Goal: Information Seeking & Learning: Understand process/instructions

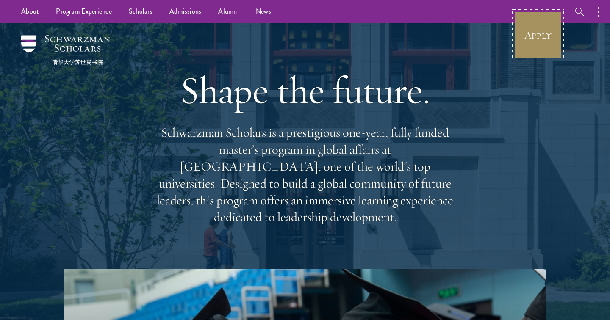
click at [540, 38] on link "Apply" at bounding box center [537, 34] width 47 height 47
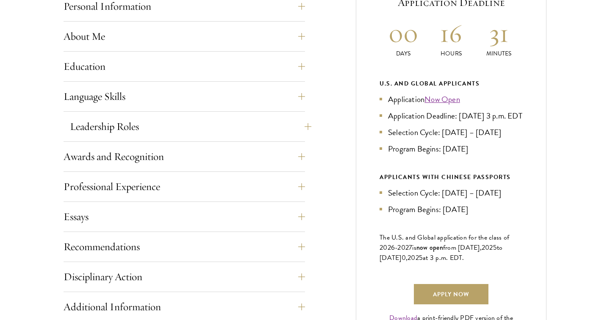
scroll to position [402, 0]
click at [176, 240] on button "Recommendations" at bounding box center [190, 246] width 241 height 20
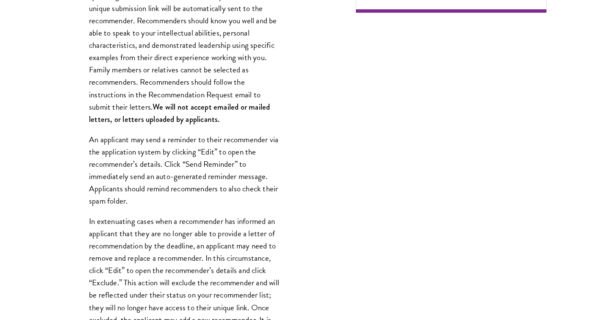
scroll to position [748, 0]
click at [179, 155] on p "An applicant may send a reminder to their recommender via the application syste…" at bounding box center [184, 170] width 191 height 74
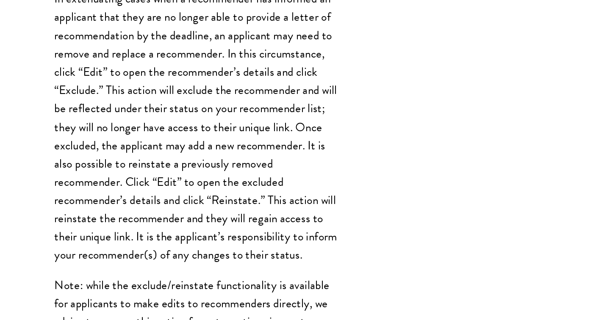
scroll to position [866, 0]
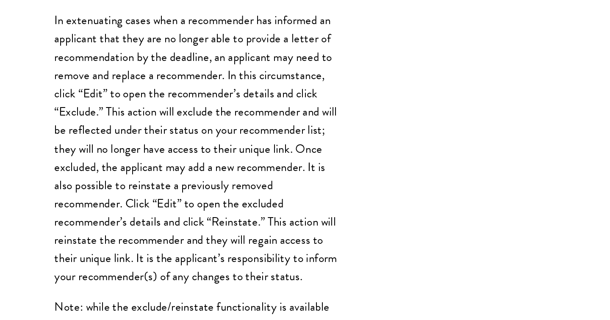
click at [155, 168] on p "In extenuating cases when a recommender has informed an applicant that they are…" at bounding box center [184, 189] width 191 height 185
click at [155, 167] on p "In extenuating cases when a recommender has informed an applicant that they are…" at bounding box center [184, 189] width 191 height 185
click at [153, 163] on p "In extenuating cases when a recommender has informed an applicant that they are…" at bounding box center [184, 189] width 191 height 185
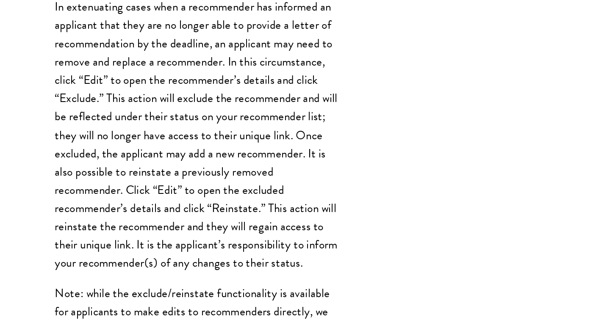
click at [149, 149] on p "In extenuating cases when a recommender has informed an applicant that they are…" at bounding box center [184, 189] width 191 height 185
click at [144, 152] on p "In extenuating cases when a recommender has informed an applicant that they are…" at bounding box center [184, 189] width 191 height 185
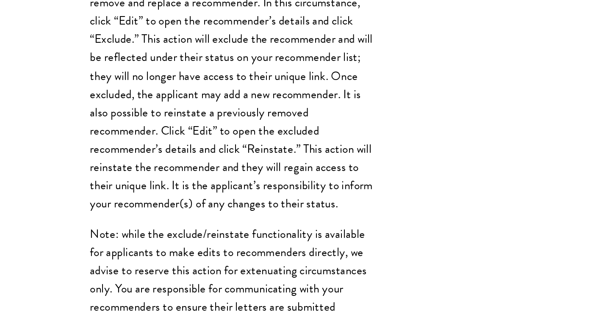
scroll to position [900, 0]
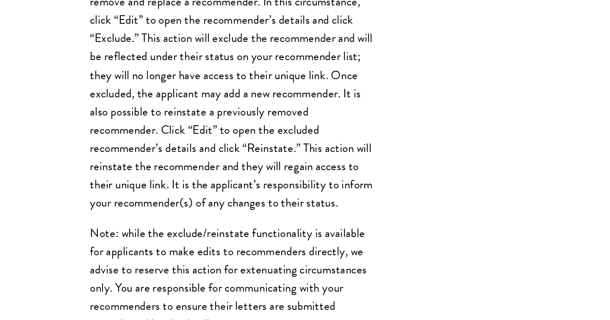
click at [121, 158] on p "In extenuating cases when a recommender has informed an applicant that they are…" at bounding box center [184, 155] width 191 height 185
click at [117, 159] on p "In extenuating cases when a recommender has informed an applicant that they are…" at bounding box center [184, 155] width 191 height 185
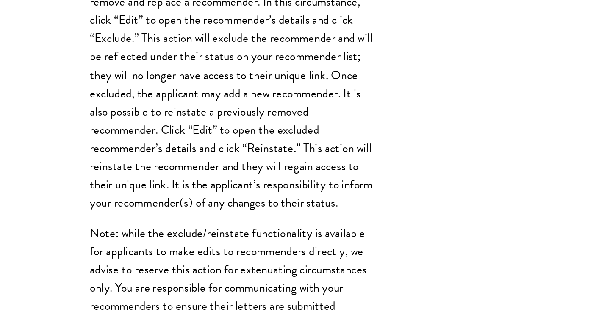
click at [117, 159] on p "In extenuating cases when a recommender has informed an applicant that they are…" at bounding box center [184, 155] width 191 height 185
click at [108, 168] on p "In extenuating cases when a recommender has informed an applicant that they are…" at bounding box center [184, 155] width 191 height 185
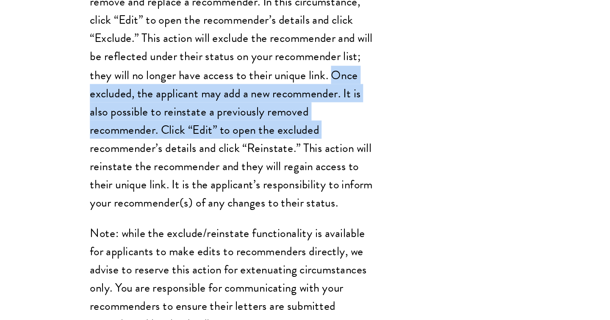
drag, startPoint x: 88, startPoint y: 164, endPoint x: 86, endPoint y: 200, distance: 35.7
click at [86, 200] on div "Register three recommenders by providing their names, professional titles, and …" at bounding box center [184, 103] width 241 height 681
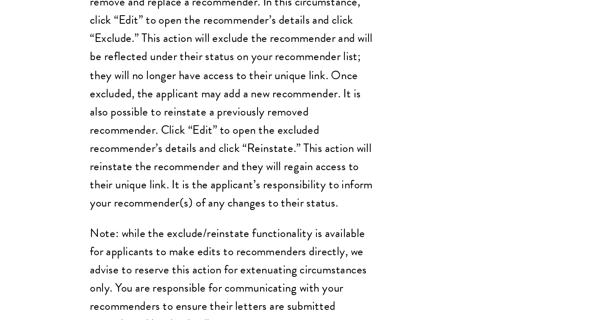
click at [86, 200] on div "Register three recommenders by providing their names, professional titles, and …" at bounding box center [184, 103] width 241 height 681
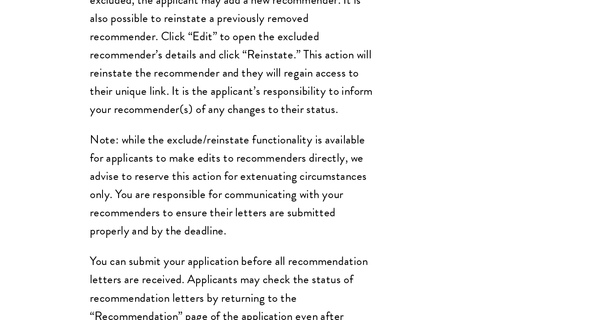
scroll to position [975, 0]
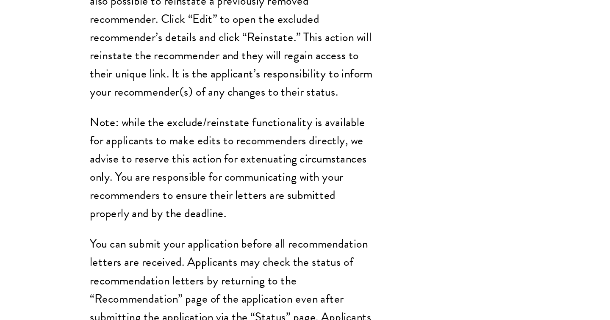
click at [241, 189] on div "Register three recommenders by providing their names, professional titles, and …" at bounding box center [184, 28] width 241 height 681
click at [238, 197] on p "Note: while the exclude/reinstate functionality is available for applicants to …" at bounding box center [184, 217] width 191 height 74
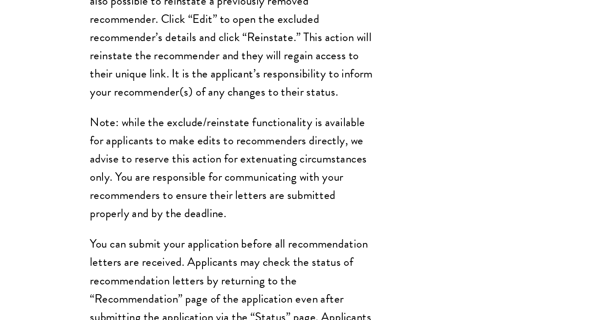
click at [238, 197] on p "Note: while the exclude/reinstate functionality is available for applicants to …" at bounding box center [184, 217] width 191 height 74
click at [232, 201] on p "Note: while the exclude/reinstate functionality is available for applicants to …" at bounding box center [184, 217] width 191 height 74
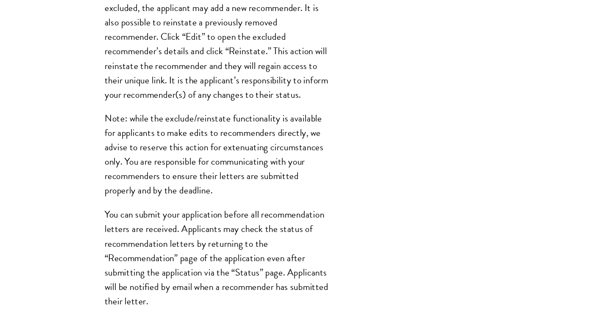
scroll to position [1046, 0]
